Goal: Find specific page/section: Find specific page/section

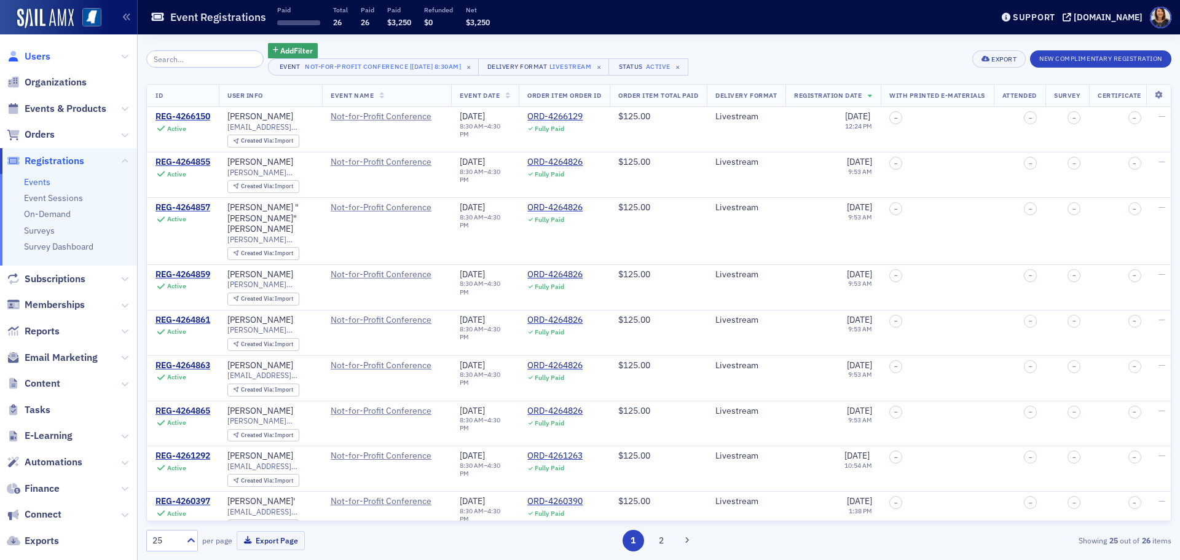
click at [28, 53] on span "Users" at bounding box center [38, 57] width 26 height 14
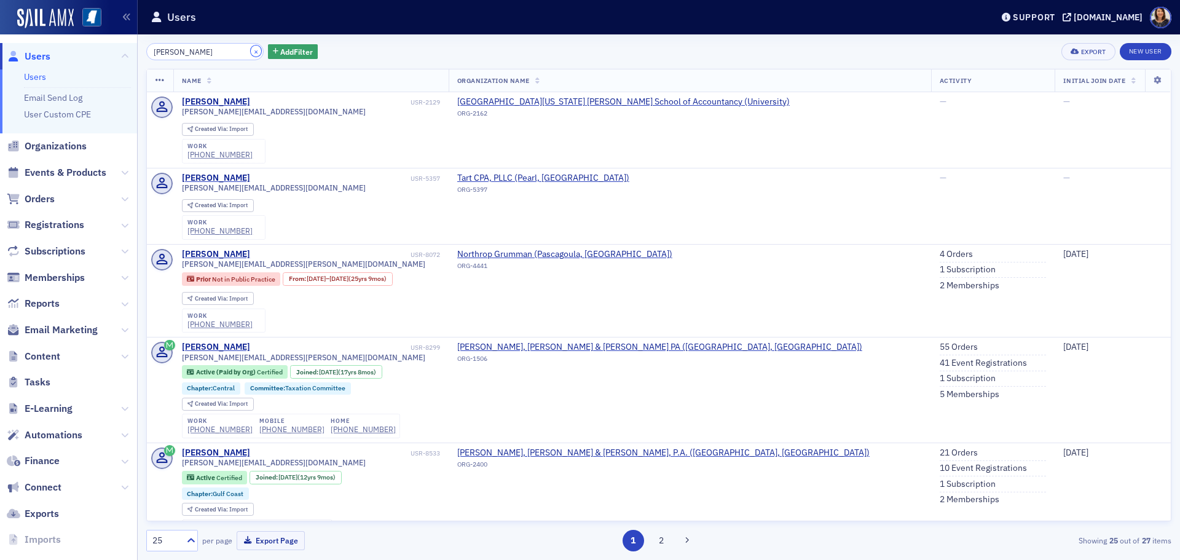
click at [251, 56] on button "×" at bounding box center [256, 50] width 11 height 11
